Goal: Task Accomplishment & Management: Manage account settings

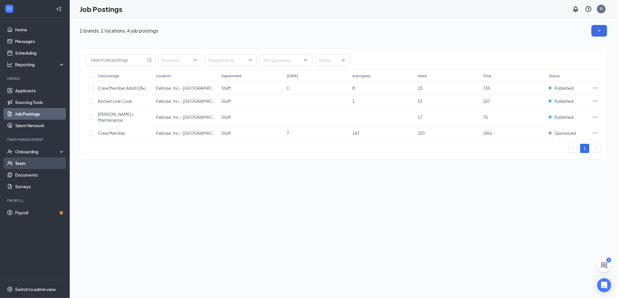
click at [15, 160] on link "Team" at bounding box center [40, 164] width 50 height 12
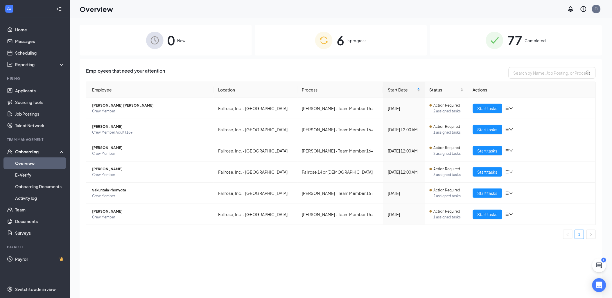
click at [523, 44] on span "77" at bounding box center [515, 40] width 15 height 20
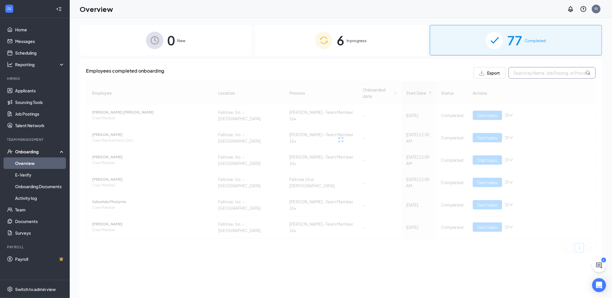
click at [539, 75] on input "text" at bounding box center [552, 73] width 87 height 12
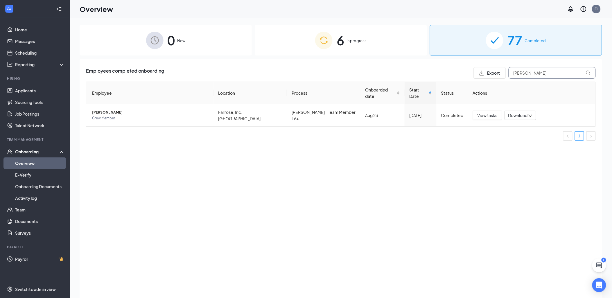
type input "[PERSON_NAME]"
click at [109, 110] on span "[PERSON_NAME]" at bounding box center [150, 113] width 117 height 6
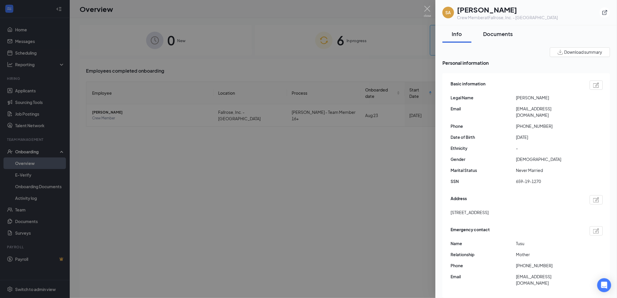
click at [499, 33] on div "Documents" at bounding box center [498, 33] width 30 height 7
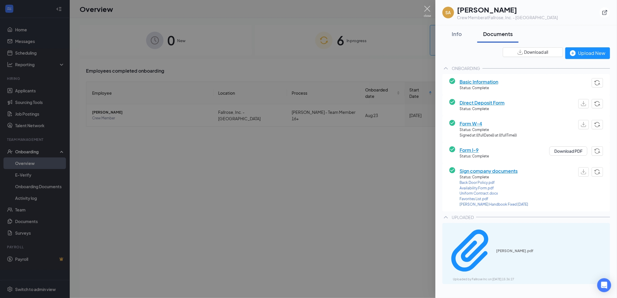
click at [426, 7] on img at bounding box center [427, 11] width 7 height 11
